Goal: Contribute content: Contribute content

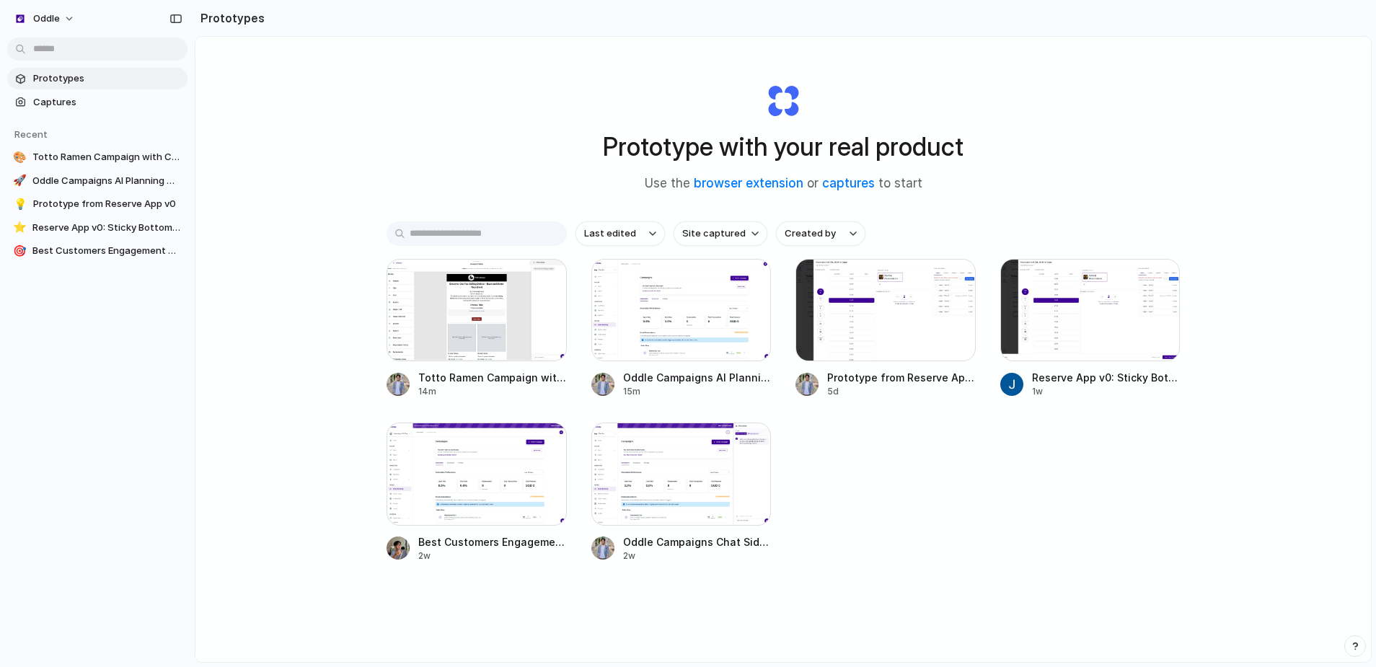
click at [102, 78] on span "Prototypes" at bounding box center [107, 78] width 149 height 14
click at [88, 297] on div "Prototypes Captures Recent 🎨 Totto Ramen Campaign with Collapsible AI Chat 🚀 Od…" at bounding box center [97, 225] width 195 height 451
click at [756, 182] on link "browser extension" at bounding box center [749, 183] width 110 height 14
click at [71, 105] on span "Captures" at bounding box center [107, 102] width 149 height 14
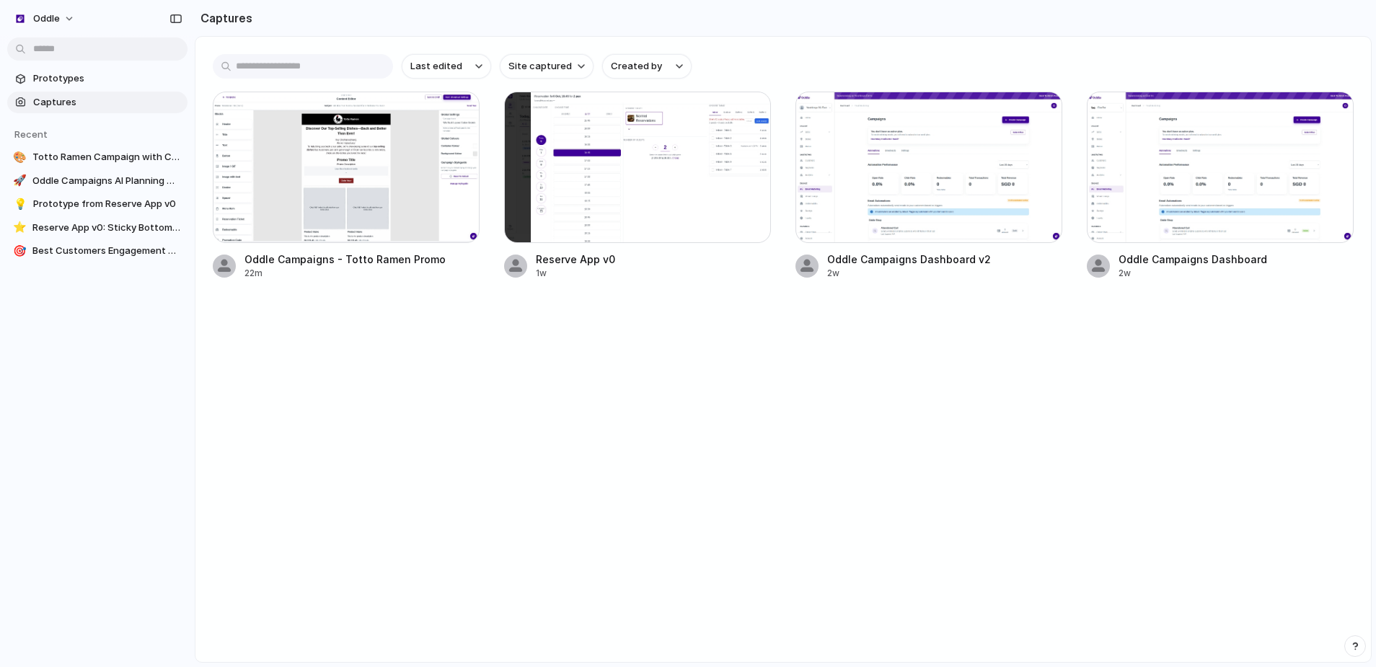
click at [493, 386] on main "Last edited Site captured Created by Oddle Campaigns - Totto Ramen Promo 22m Re…" at bounding box center [783, 349] width 1177 height 627
drag, startPoint x: 461, startPoint y: 379, endPoint x: 612, endPoint y: 444, distance: 164.1
click at [619, 445] on main "Last edited Site captured Created by Oddle Campaigns - Totto Ramen Promo 22m Re…" at bounding box center [783, 349] width 1177 height 627
click at [537, 425] on main "Last edited Site captured Created by Oddle Campaigns - Totto Ramen Promo 22m Re…" at bounding box center [783, 349] width 1177 height 627
click at [90, 75] on span "Prototypes" at bounding box center [107, 78] width 149 height 14
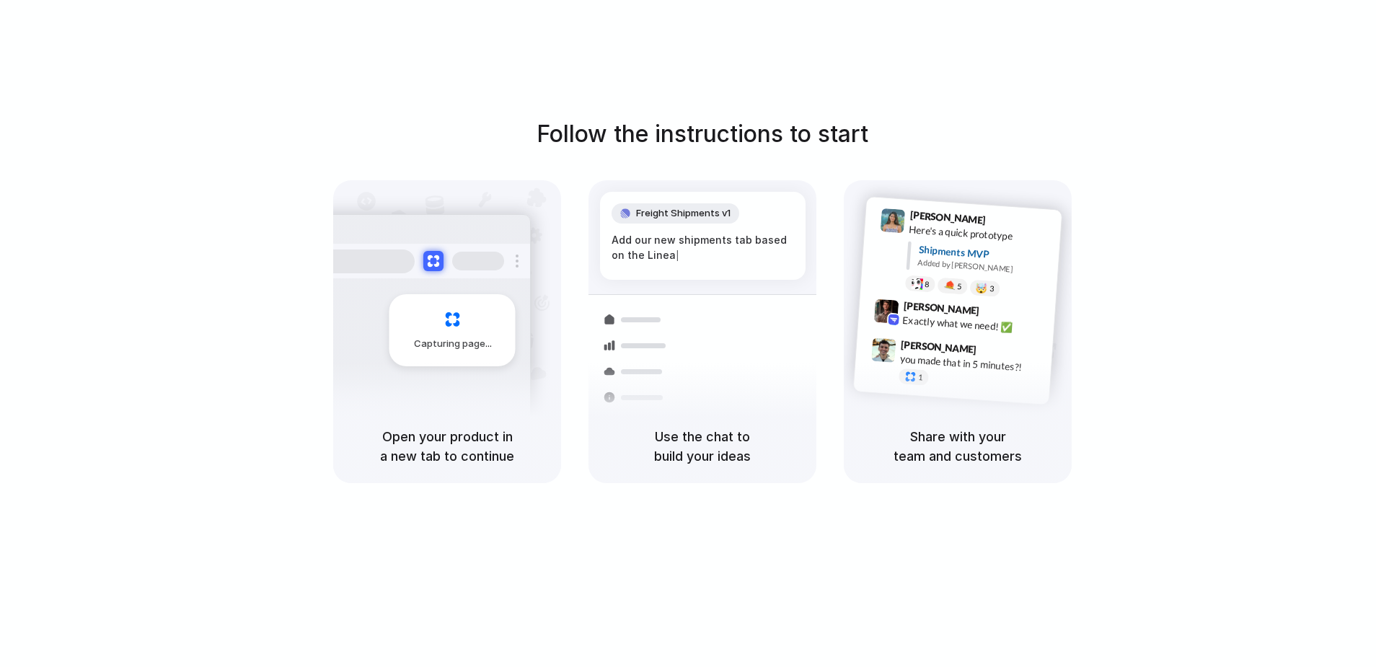
click at [666, 226] on div "Freight Shipments v1 Add our new shipments tab based on the Linea |" at bounding box center [702, 236] width 205 height 88
drag, startPoint x: 476, startPoint y: 332, endPoint x: 490, endPoint y: 425, distance: 94.1
click at [490, 424] on div "Capturing page Open your product in a new tab to continue" at bounding box center [447, 331] width 228 height 303
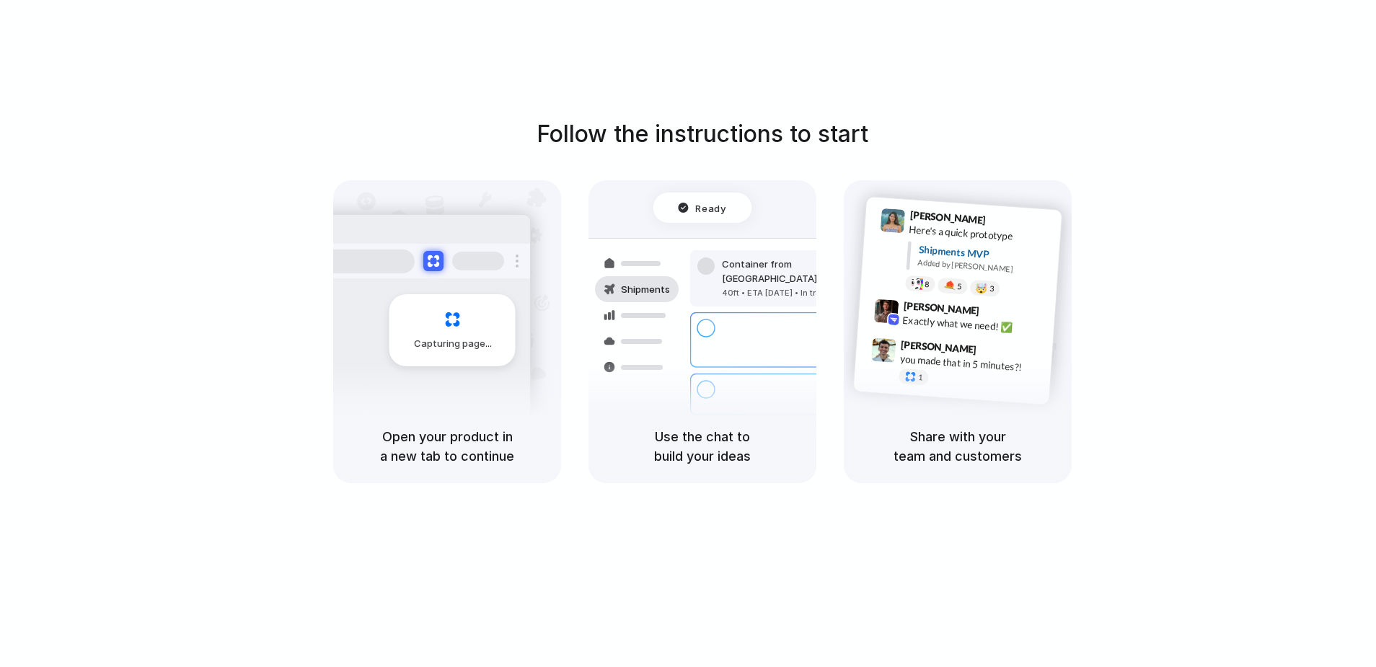
click at [629, 193] on div "Ready Shipments Container from Shanghai 40ft • ETA Dec 28 • In transit Express …" at bounding box center [702, 316] width 245 height 249
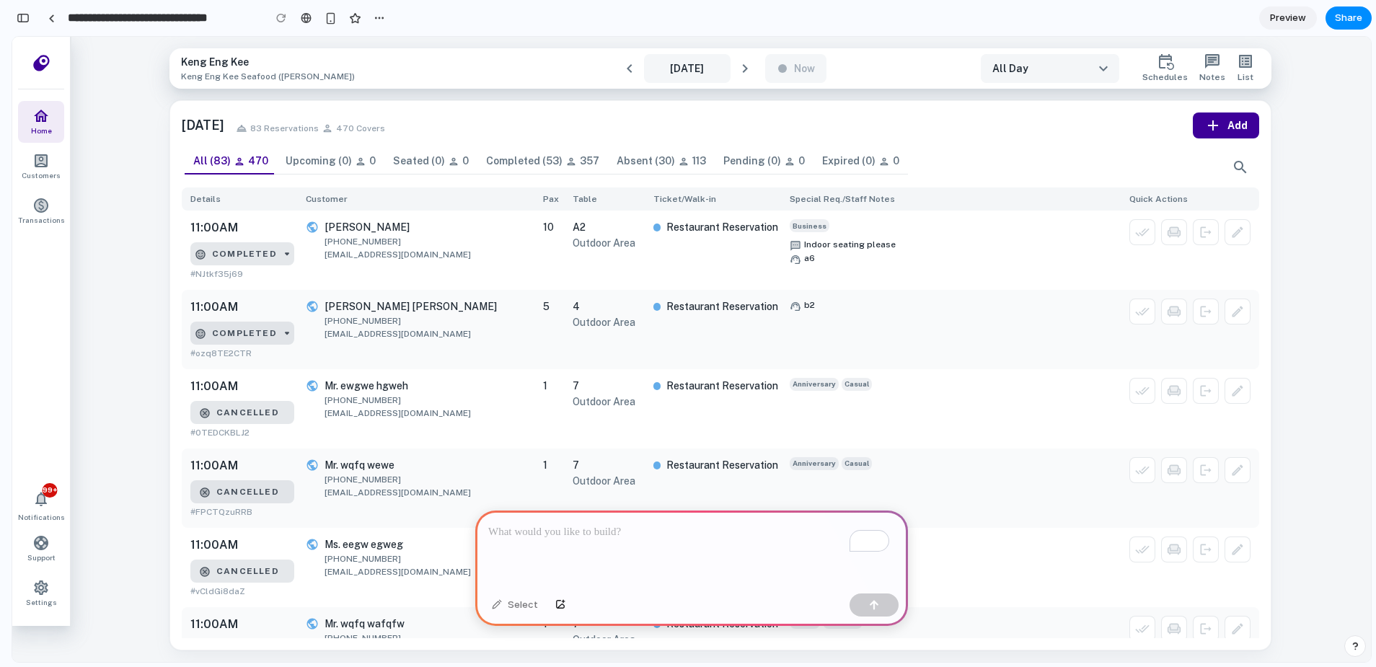
click at [306, 160] on div "Upcoming (0)" at bounding box center [319, 161] width 66 height 13
click at [247, 162] on div "All (83) 470" at bounding box center [230, 161] width 75 height 13
click at [663, 527] on p "To enrich screen reader interactions, please activate Accessibility in Grammarl…" at bounding box center [691, 531] width 407 height 17
click at [648, 531] on p "To enrich screen reader interactions, please activate Accessibility in Grammarl…" at bounding box center [691, 531] width 407 height 17
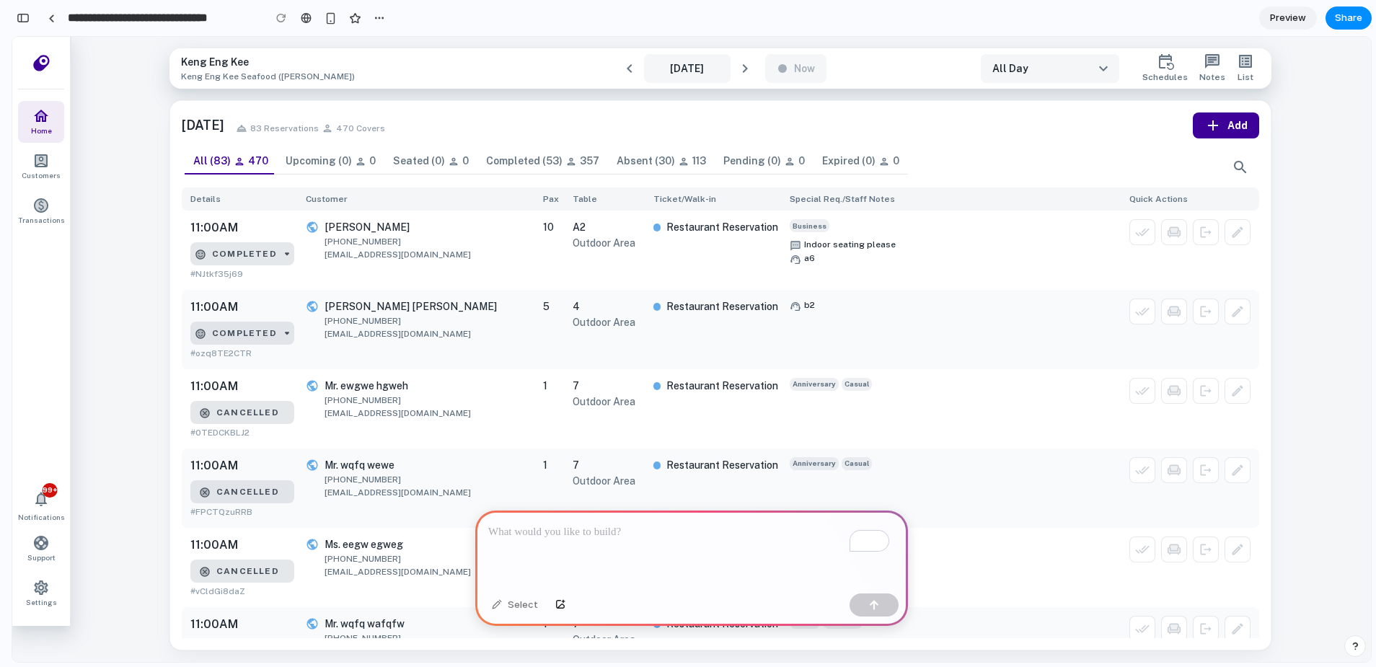
click at [686, 541] on div "To enrich screen reader interactions, please activate Accessibility in Grammarl…" at bounding box center [691, 548] width 433 height 77
click at [680, 539] on div "To enrich screen reader interactions, please activate Accessibility in Grammarl…" at bounding box center [691, 548] width 433 height 77
click at [548, 535] on div "To enrich screen reader interactions, please activate Accessibility in Grammarl…" at bounding box center [691, 548] width 433 height 77
click at [620, 531] on p "To enrich screen reader interactions, please activate Accessibility in Grammarl…" at bounding box center [691, 531] width 407 height 17
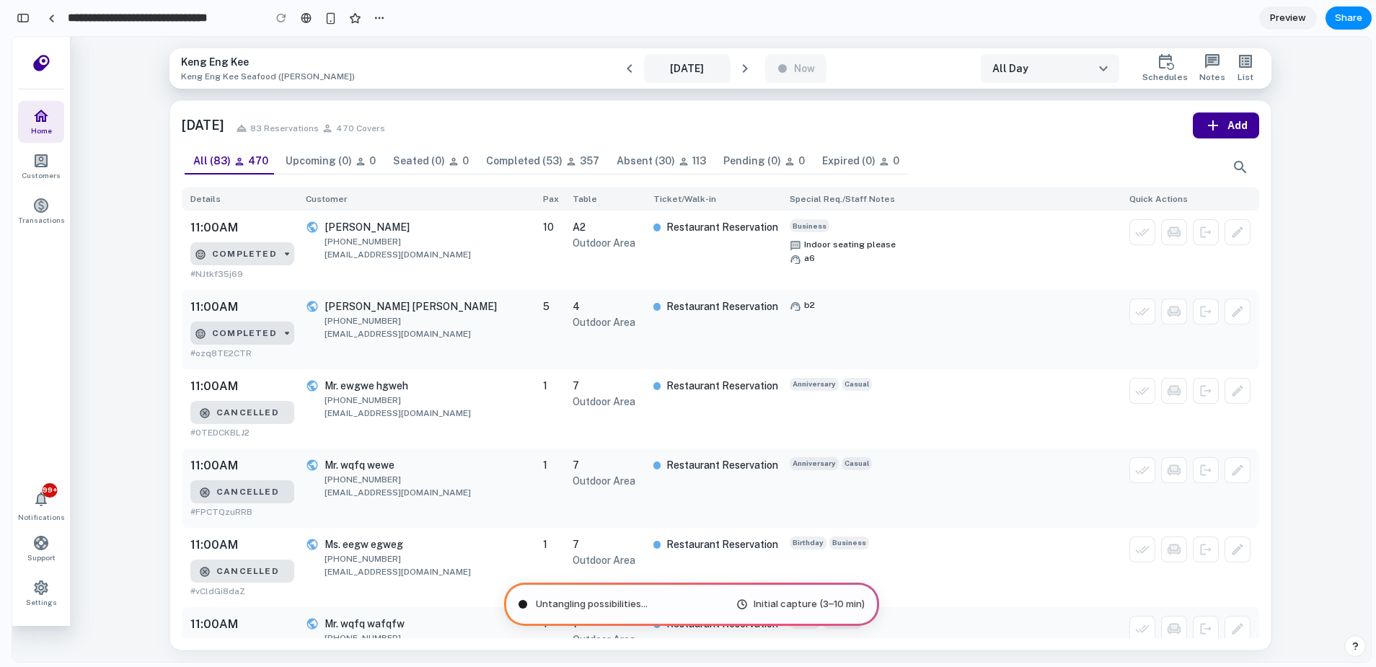
type input "**********"
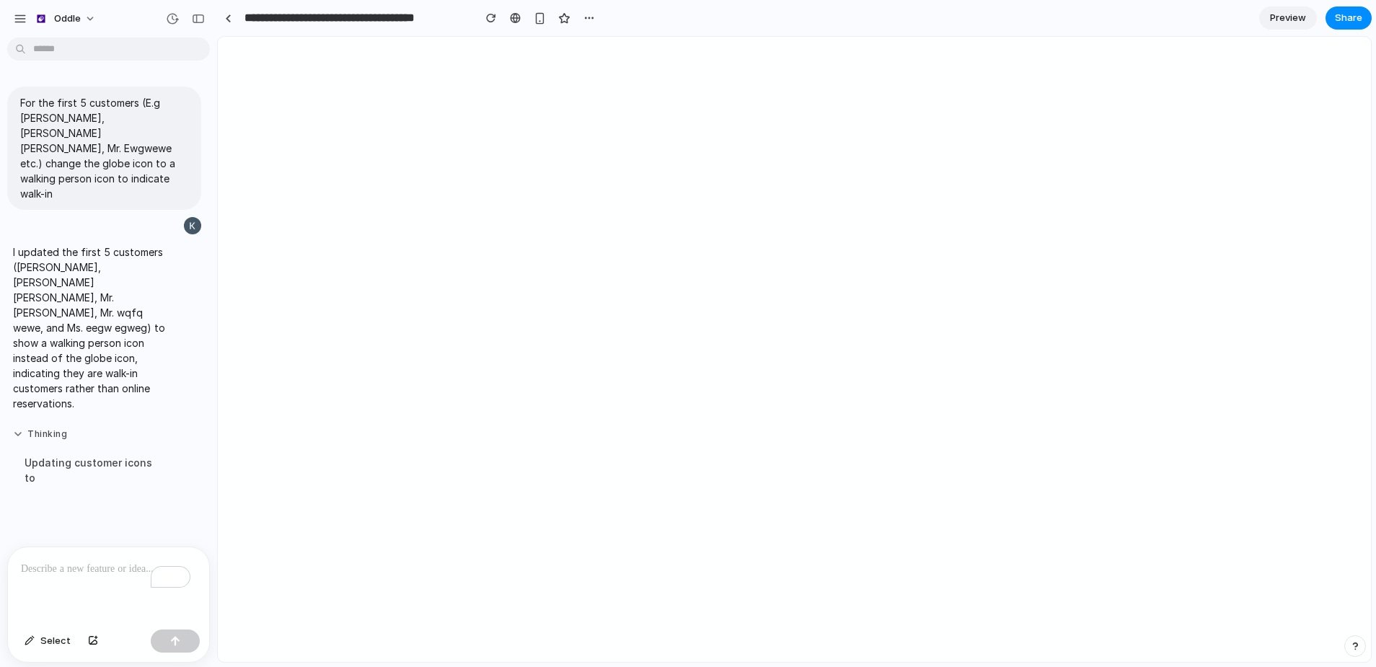
click at [19, 428] on button "Thinking" at bounding box center [90, 434] width 155 height 12
click at [82, 572] on div "To enrich screen reader interactions, please activate Accessibility in Grammarl…" at bounding box center [108, 585] width 201 height 76
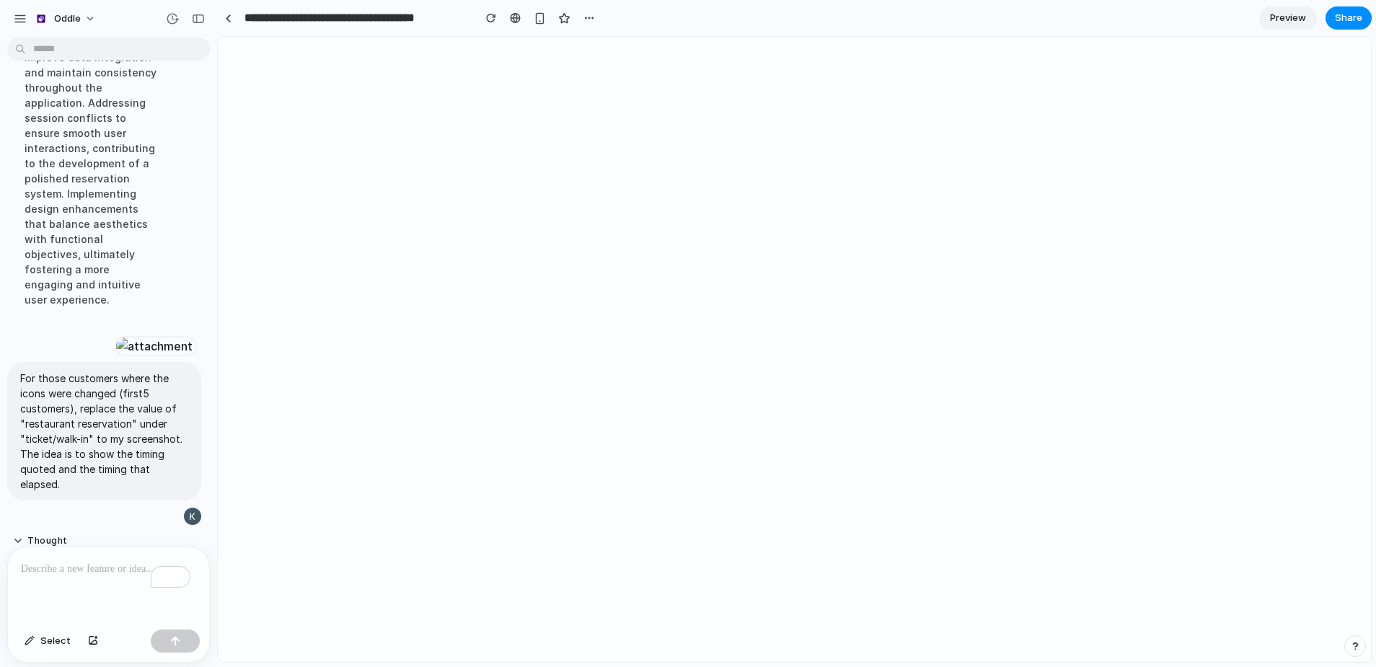
scroll to position [1185, 0]
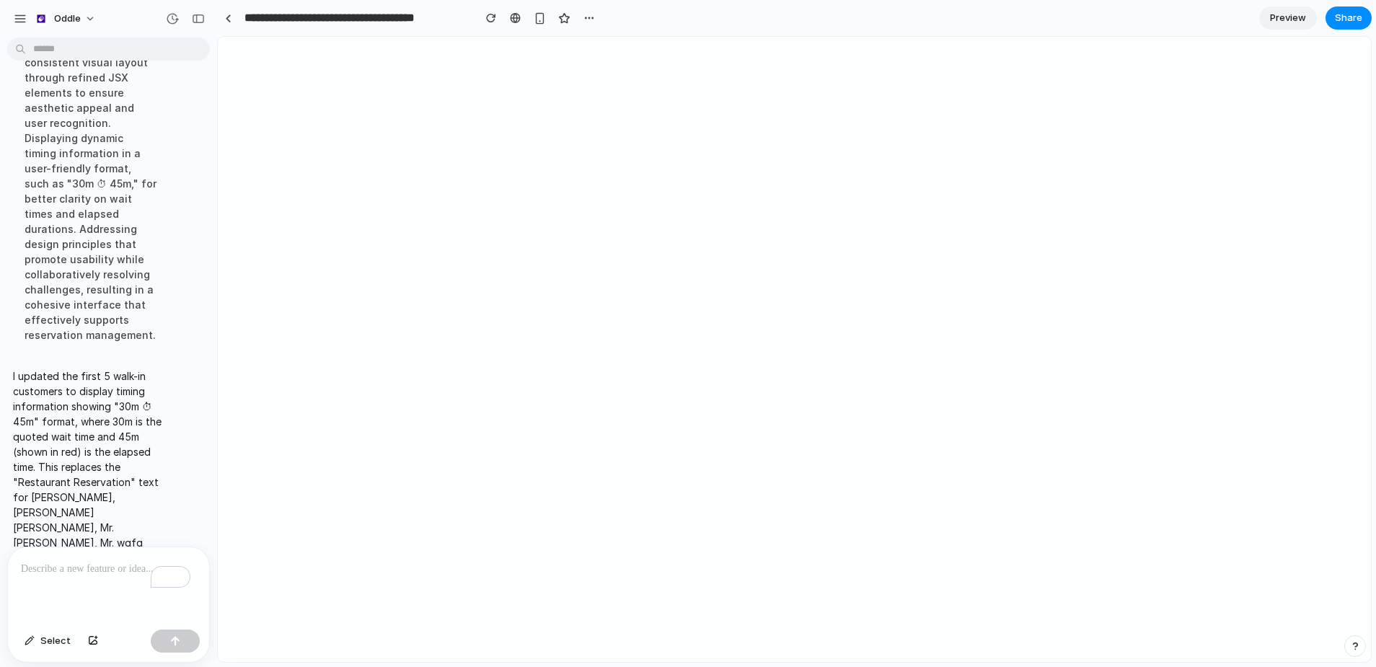
click at [89, 563] on p "To enrich screen reader interactions, please activate Accessibility in Grammarl…" at bounding box center [105, 568] width 169 height 17
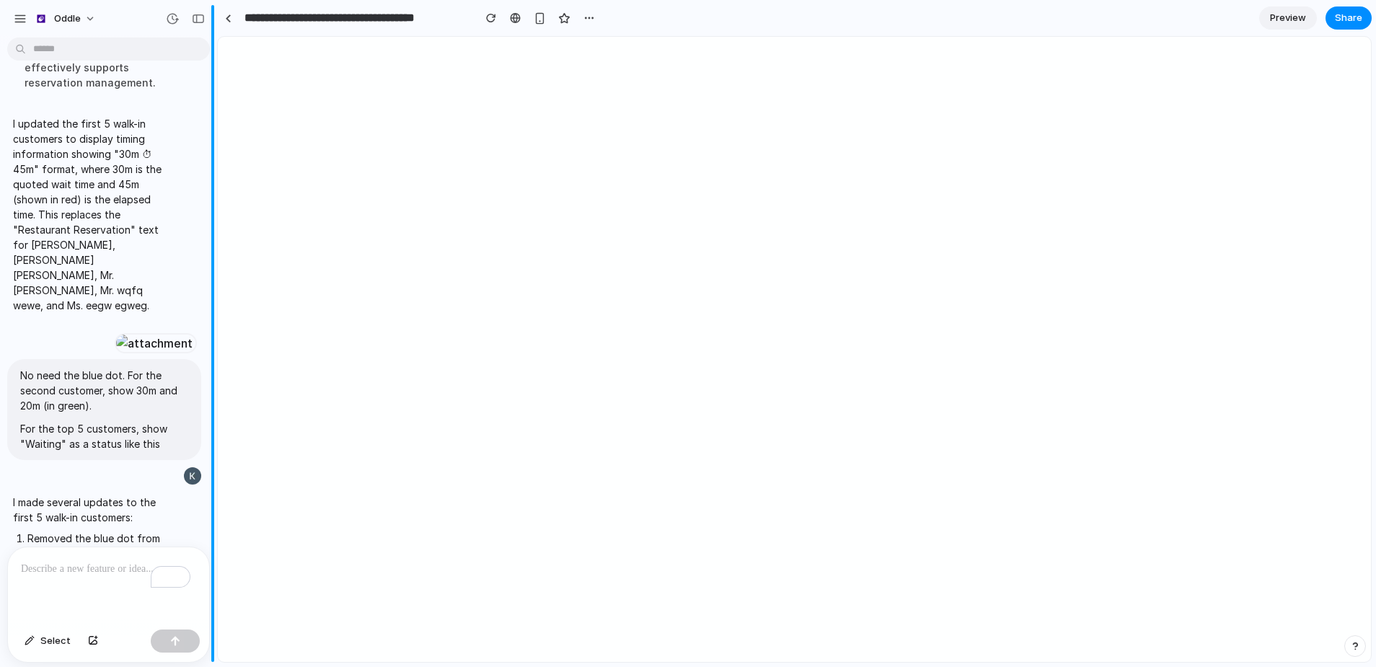
scroll to position [1347, 0]
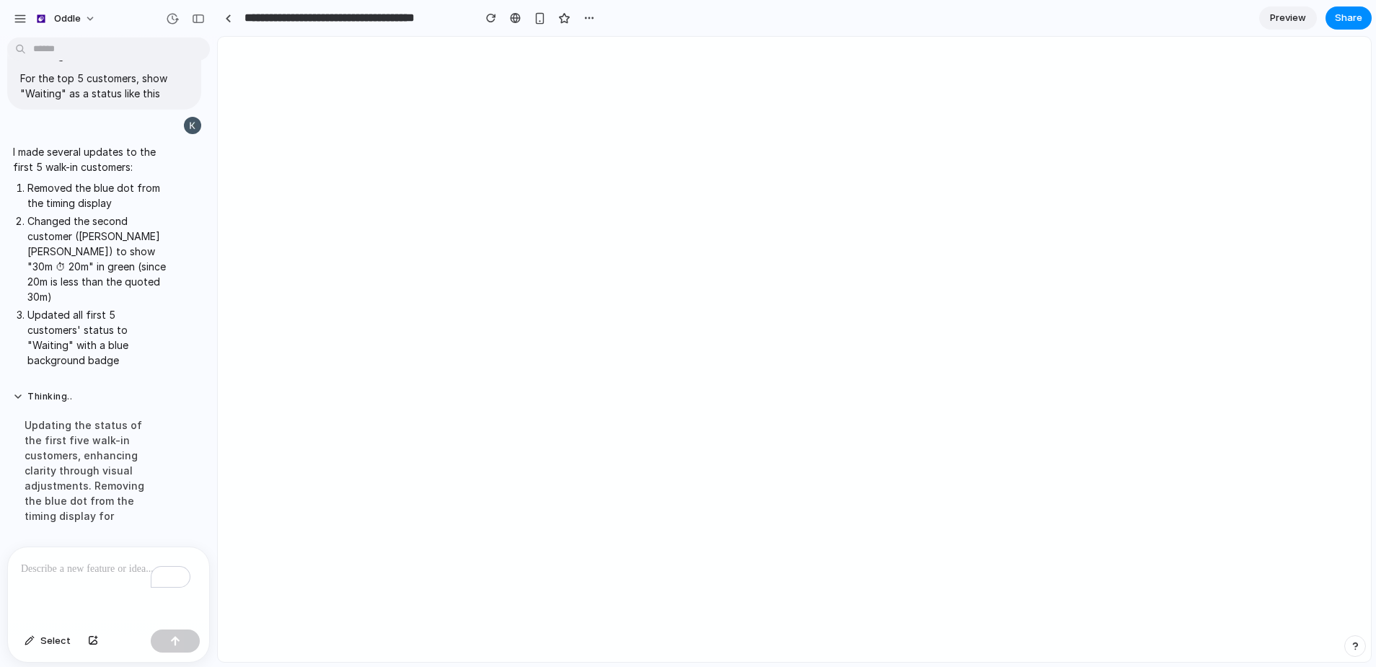
click at [117, 567] on p "To enrich screen reader interactions, please activate Accessibility in Grammarl…" at bounding box center [105, 568] width 169 height 17
